Goal: Transaction & Acquisition: Purchase product/service

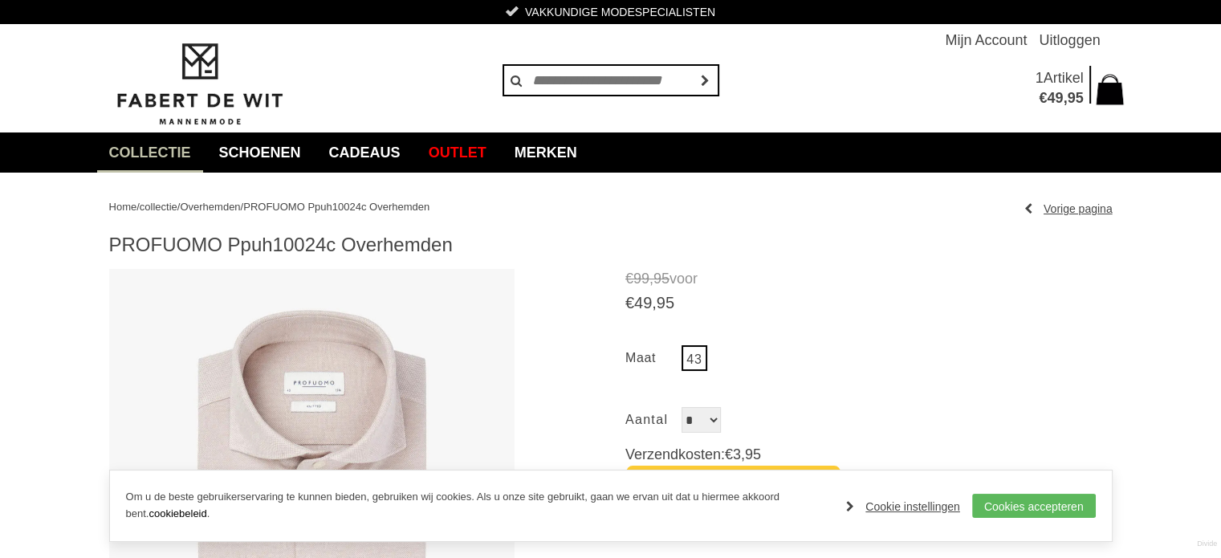
click at [231, 204] on span "Overhemden" at bounding box center [210, 207] width 60 height 12
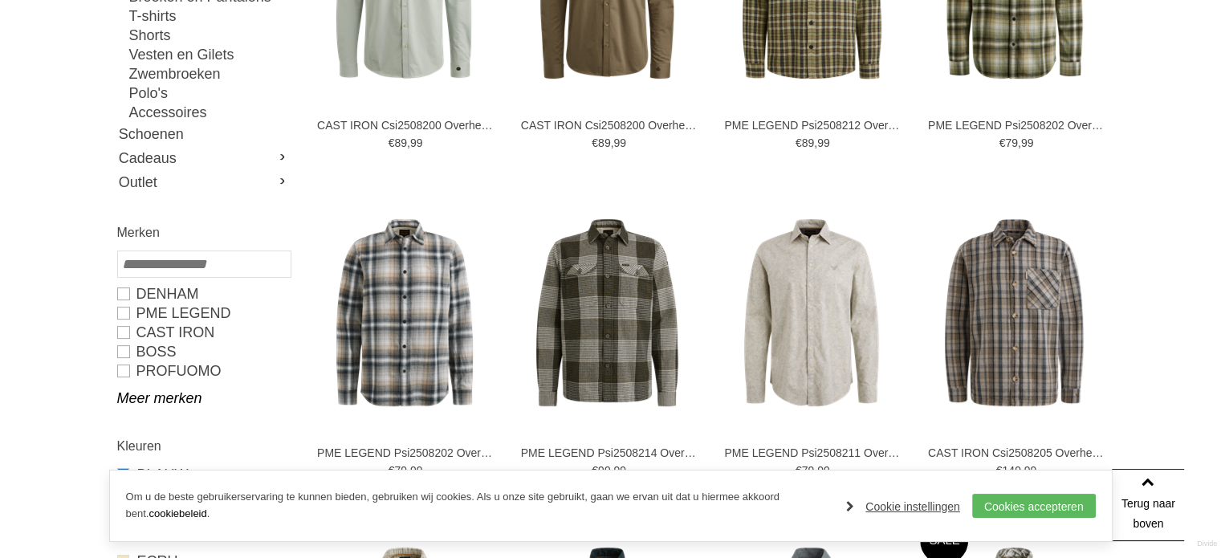
scroll to position [452, 0]
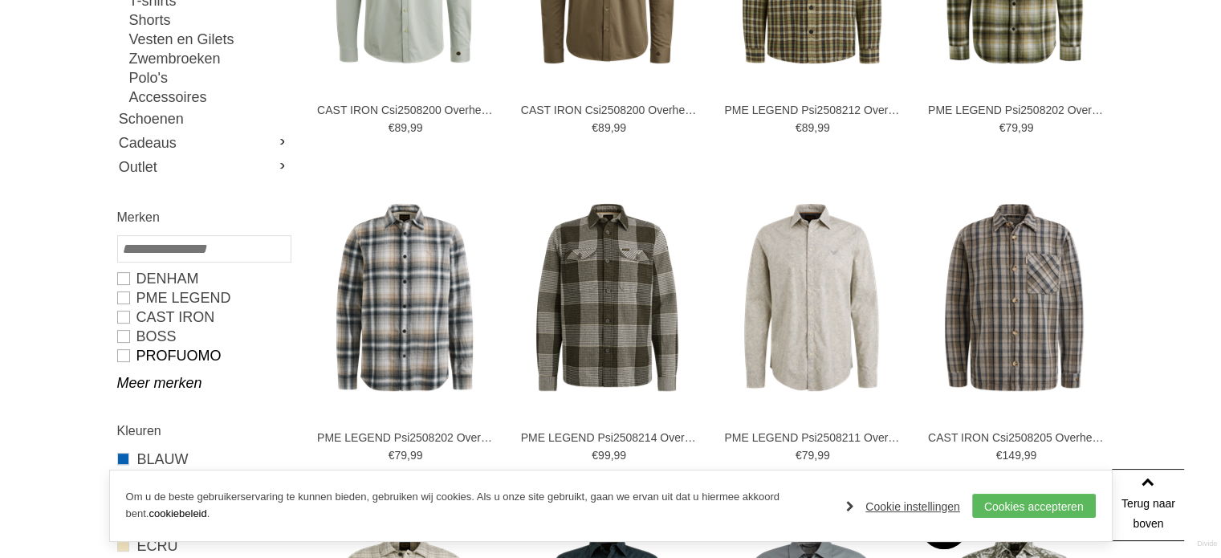
click at [159, 356] on link "PROFUOMO" at bounding box center [203, 355] width 173 height 19
type input "**"
type input "***"
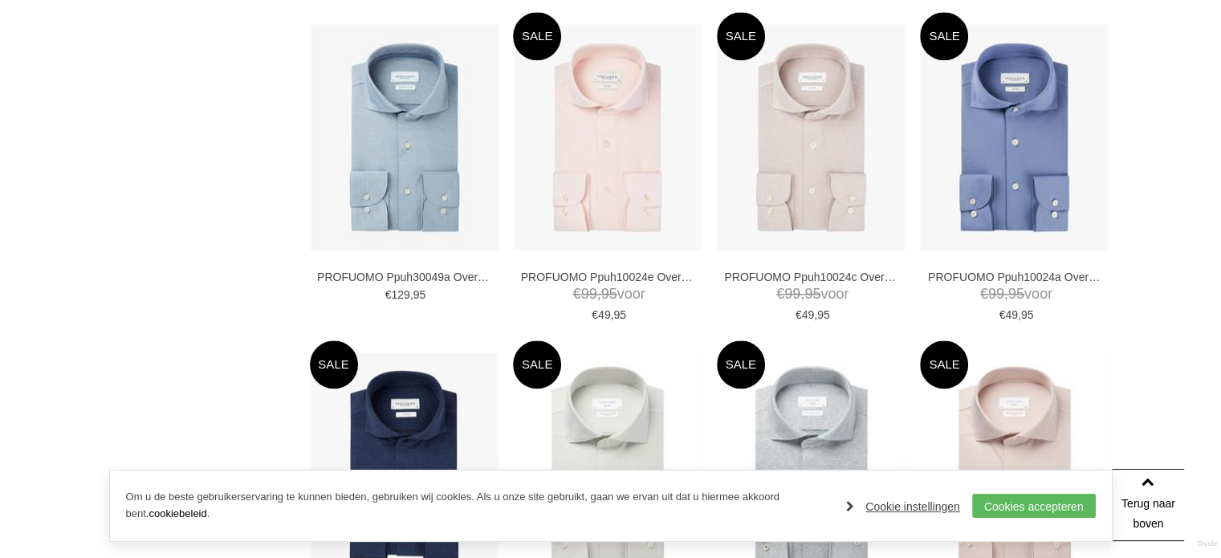
scroll to position [1697, 0]
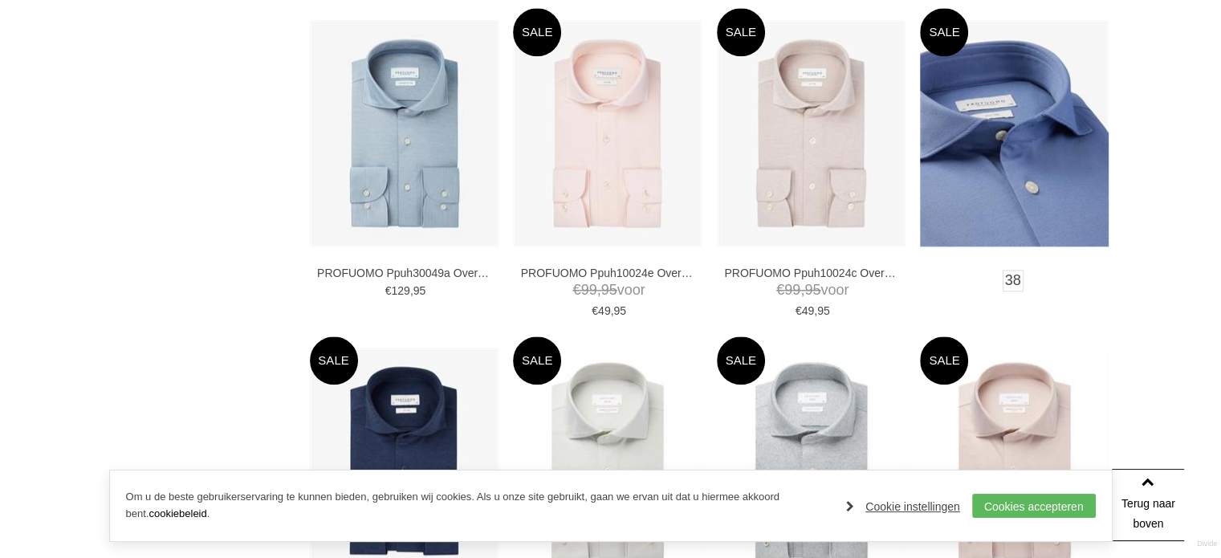
click at [963, 182] on img at bounding box center [1014, 133] width 189 height 226
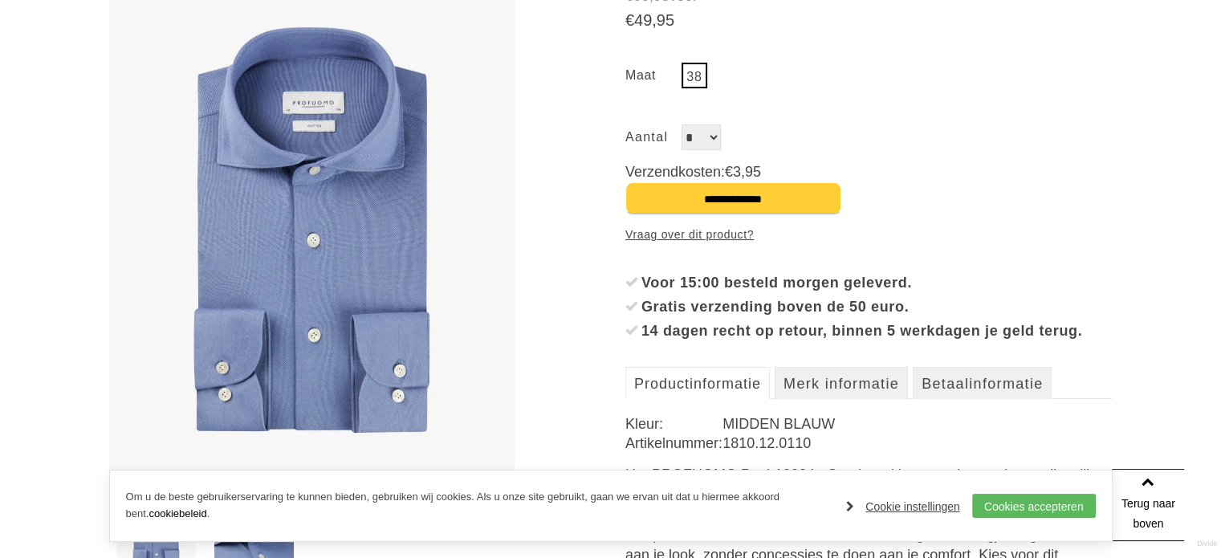
scroll to position [279, 0]
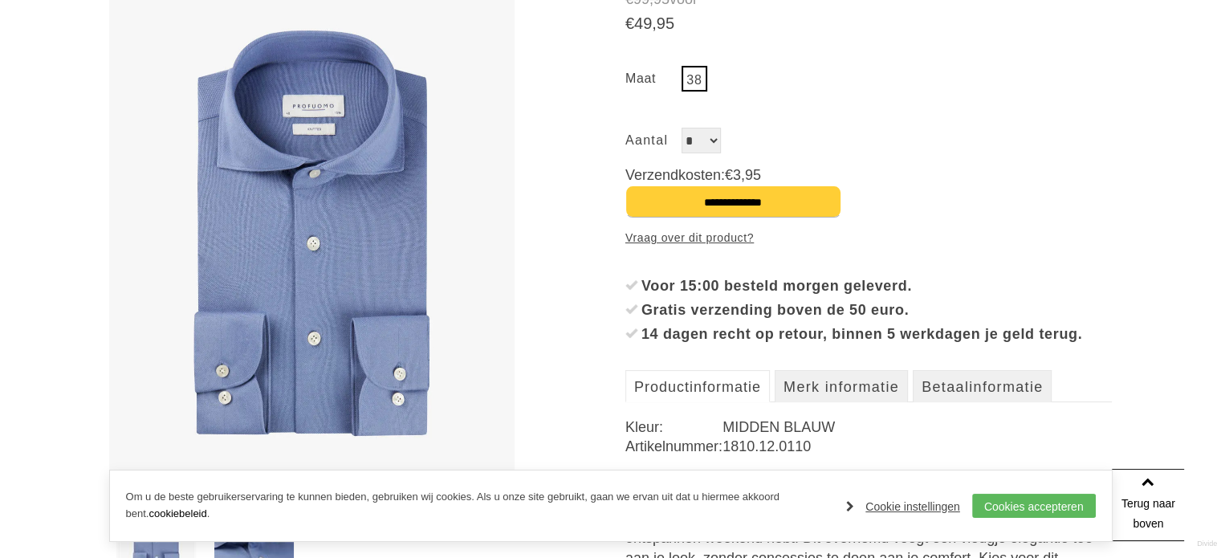
click at [312, 250] on img at bounding box center [312, 233] width 406 height 487
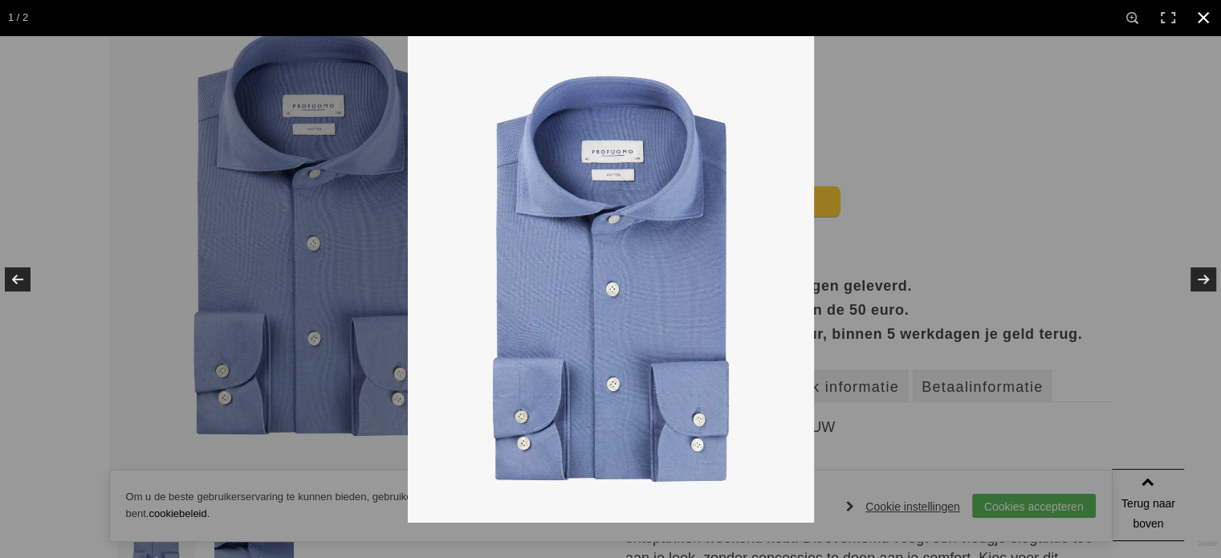
click at [987, 188] on div at bounding box center [1018, 314] width 1221 height 558
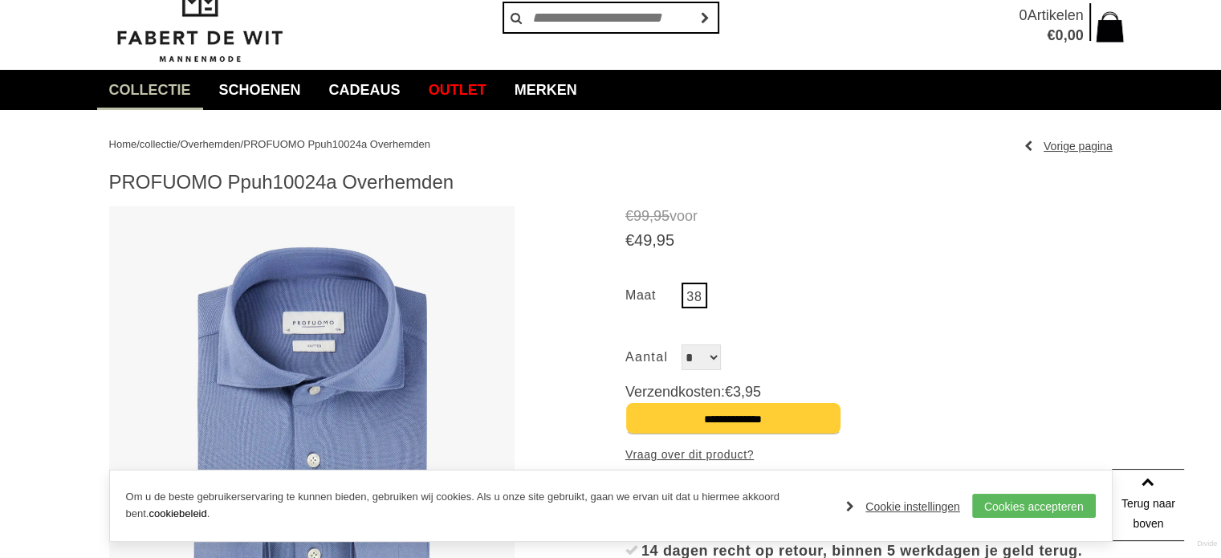
scroll to position [54, 0]
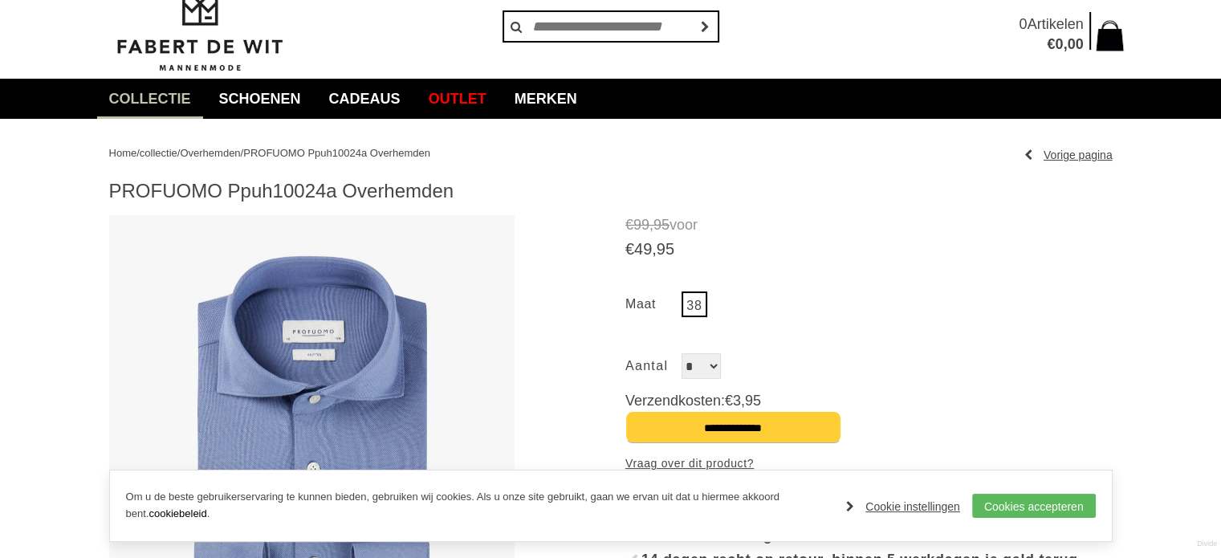
click at [356, 371] on img at bounding box center [312, 458] width 406 height 487
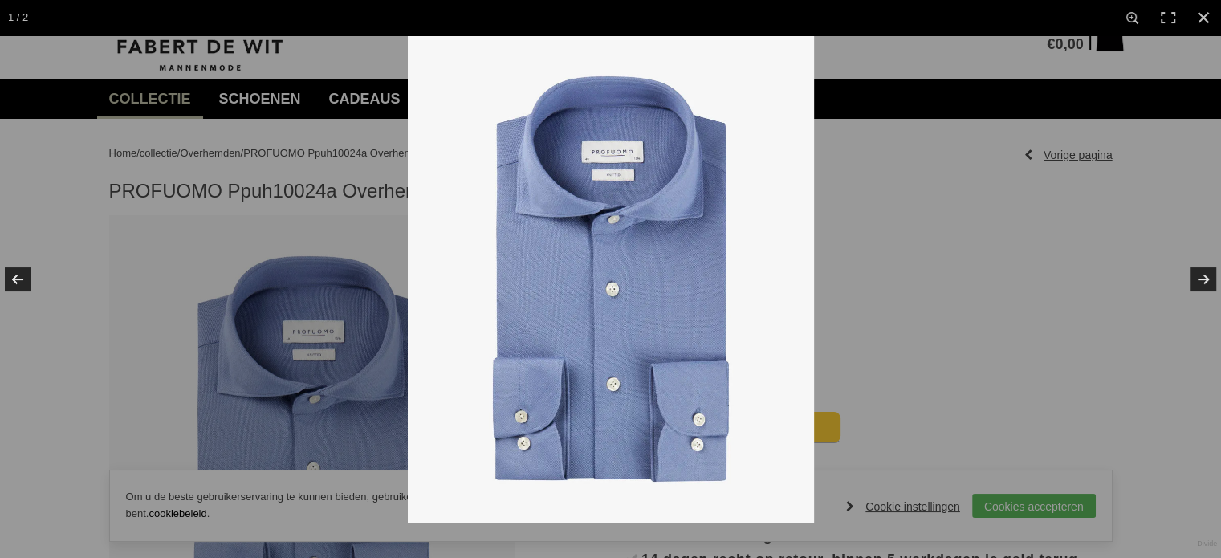
click at [650, 169] on img at bounding box center [611, 278] width 406 height 487
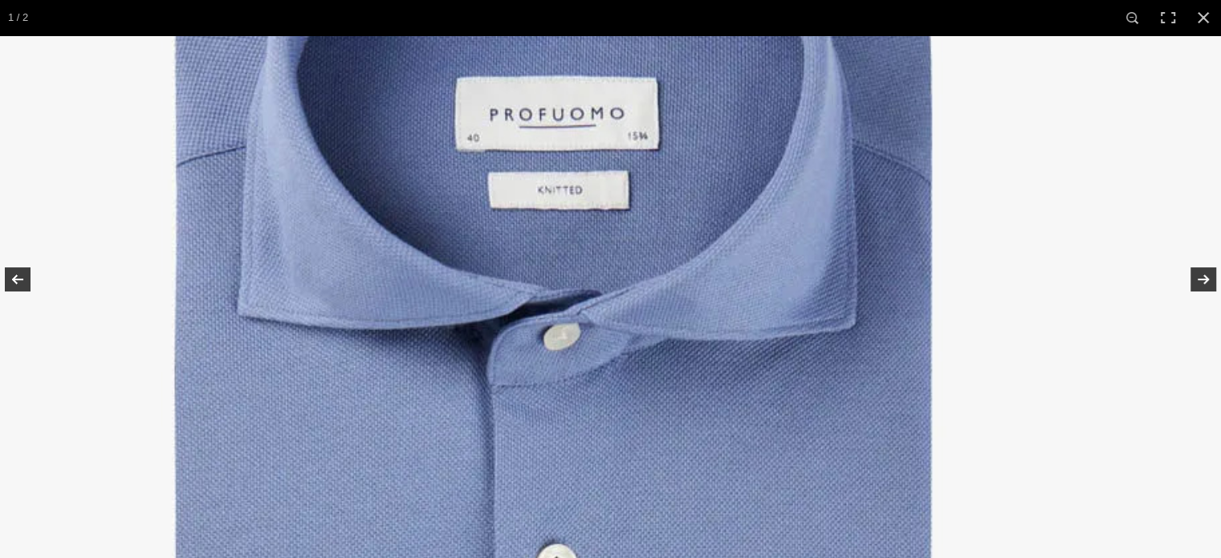
click at [574, 201] on img at bounding box center [552, 532] width 1338 height 1605
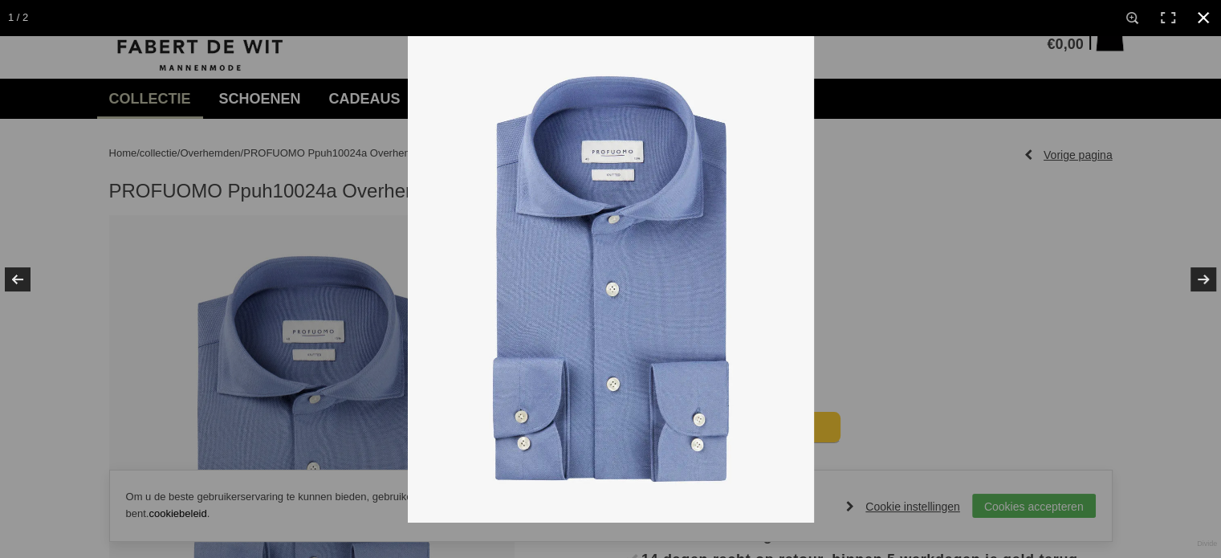
click at [1030, 213] on div at bounding box center [1018, 314] width 1221 height 558
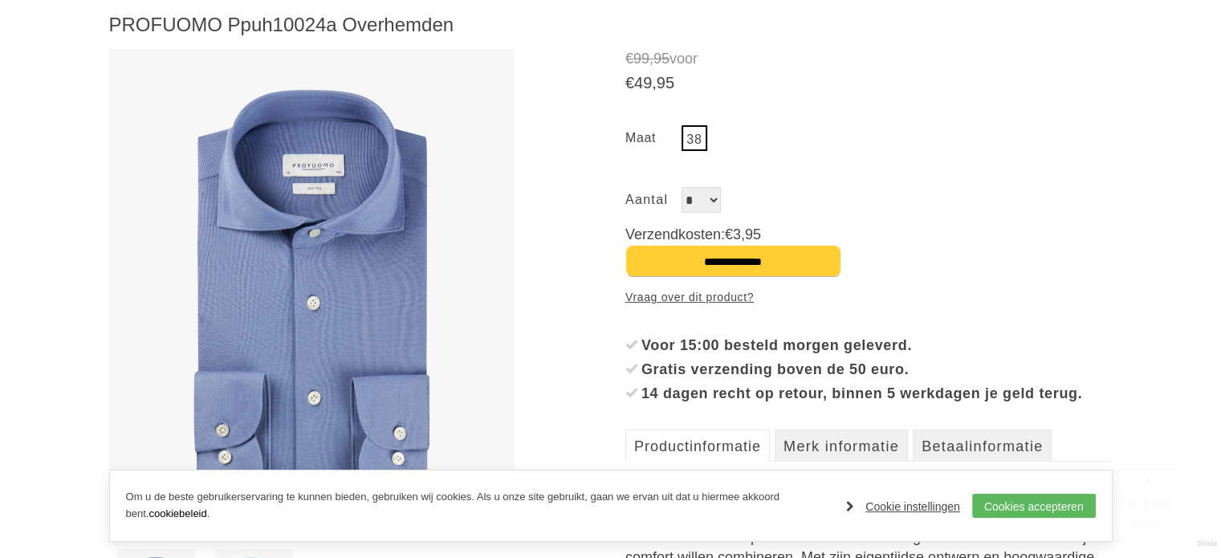
scroll to position [251, 0]
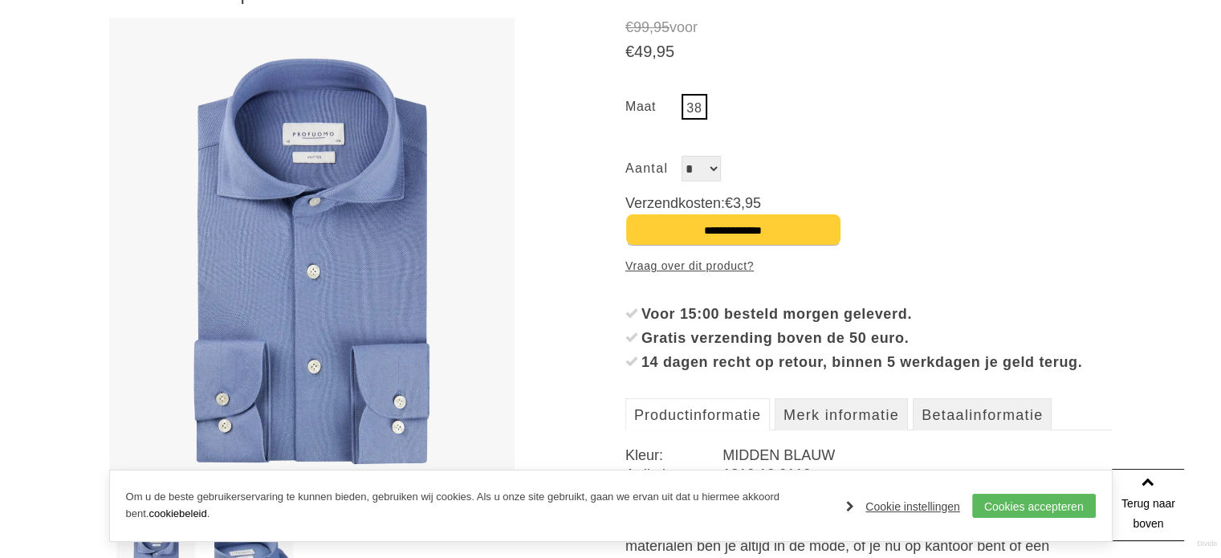
click at [323, 291] on img at bounding box center [312, 261] width 406 height 487
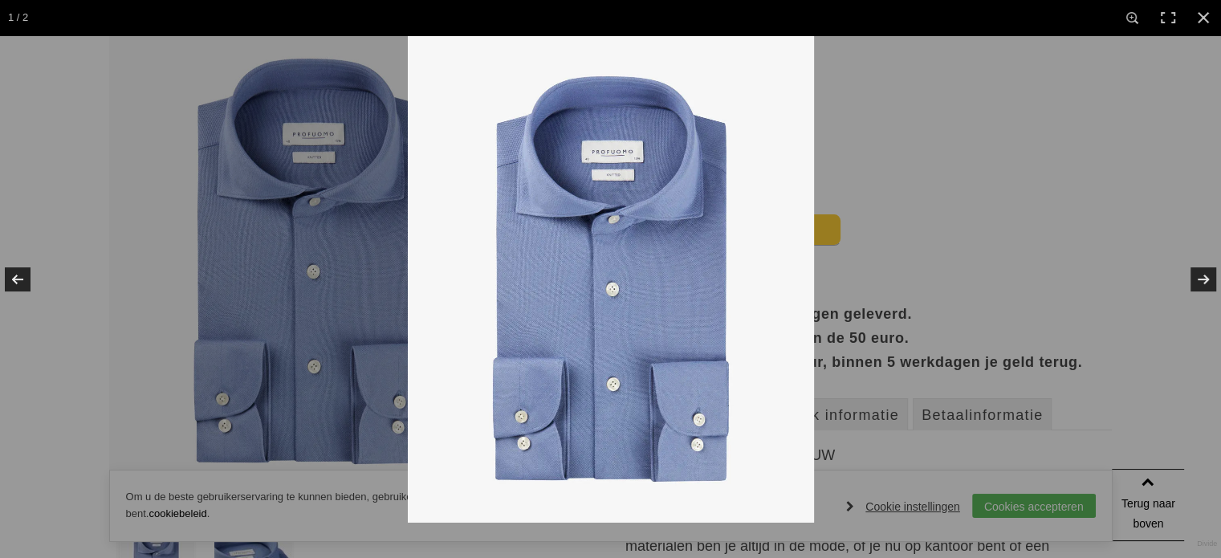
click at [643, 238] on img at bounding box center [611, 278] width 406 height 487
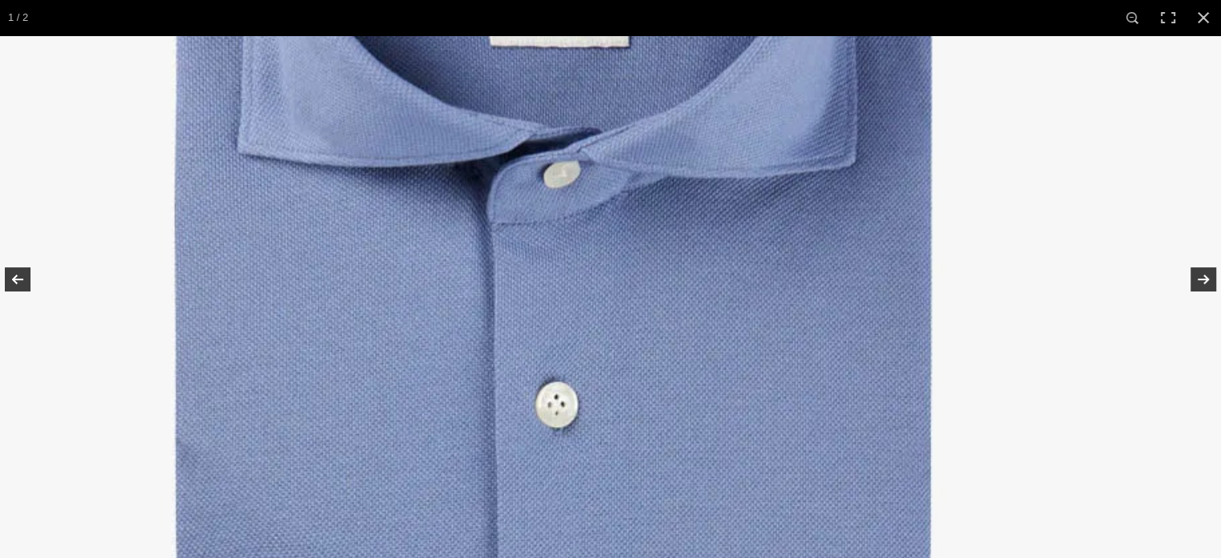
click at [991, 271] on img at bounding box center [552, 370] width 1338 height 1605
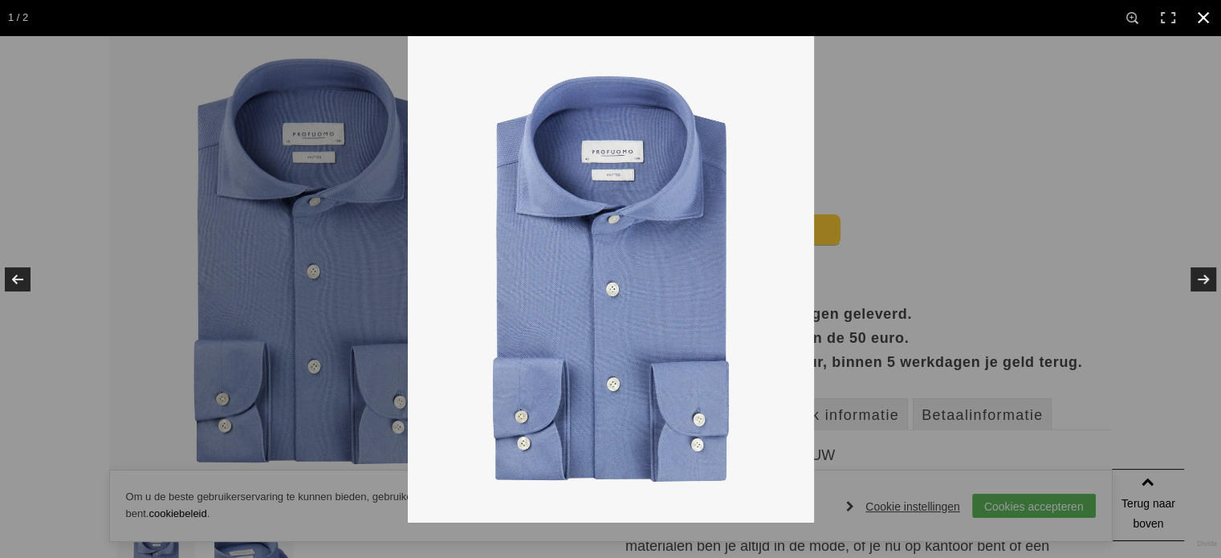
click at [1071, 268] on div at bounding box center [1018, 314] width 1221 height 558
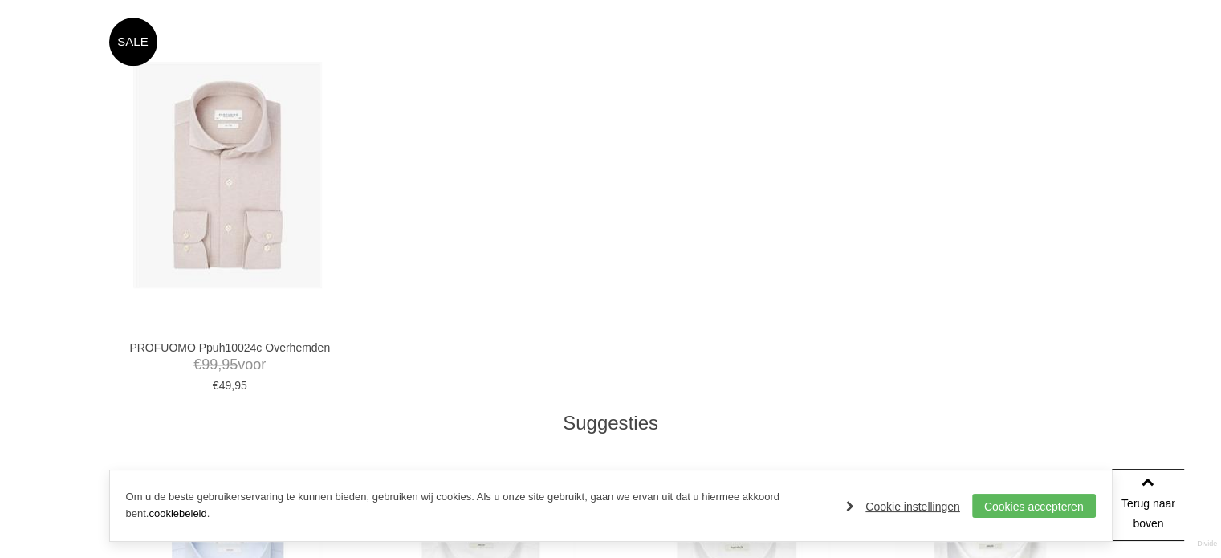
scroll to position [0, 0]
